Goal: Navigation & Orientation: Find specific page/section

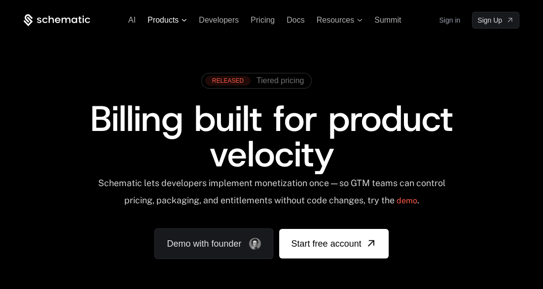
click at [179, 22] on span "Products" at bounding box center [166, 20] width 39 height 9
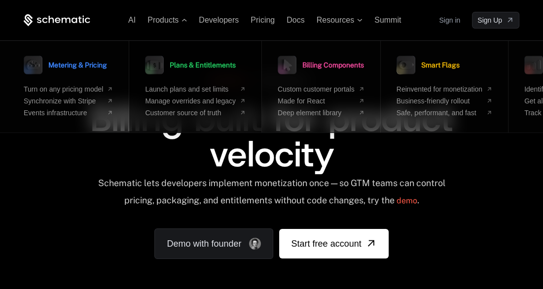
click at [216, 63] on span "Plans & Entitlements" at bounding box center [203, 65] width 66 height 7
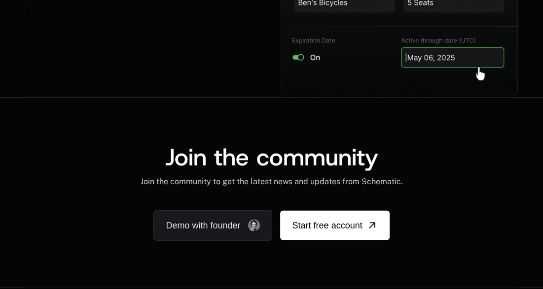
scroll to position [1951, 0]
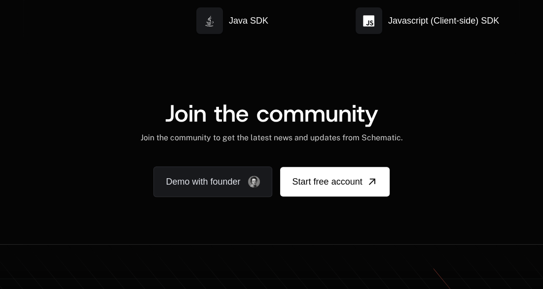
scroll to position [2958, 0]
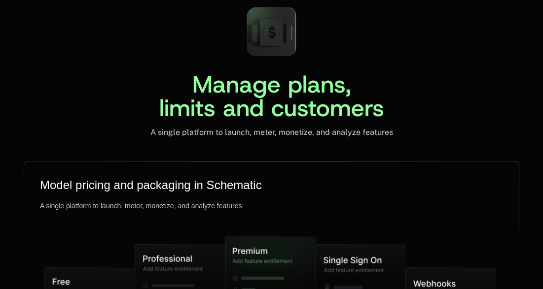
scroll to position [2707, 0]
